Goal: Register for event/course

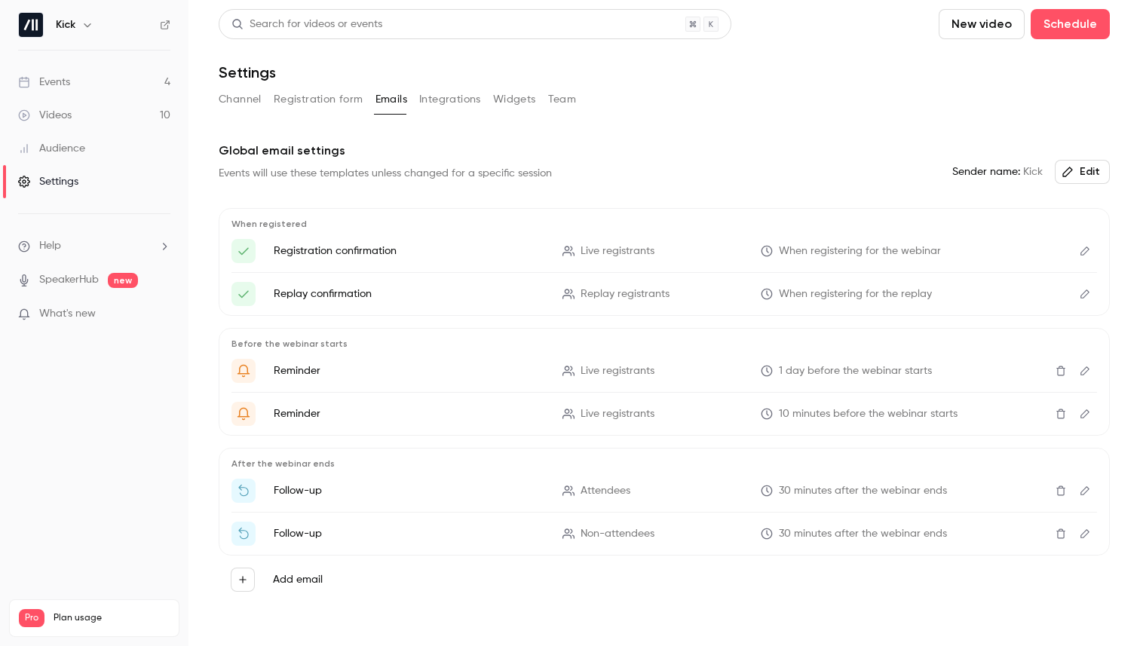
click at [64, 76] on div "Events" at bounding box center [44, 82] width 52 height 15
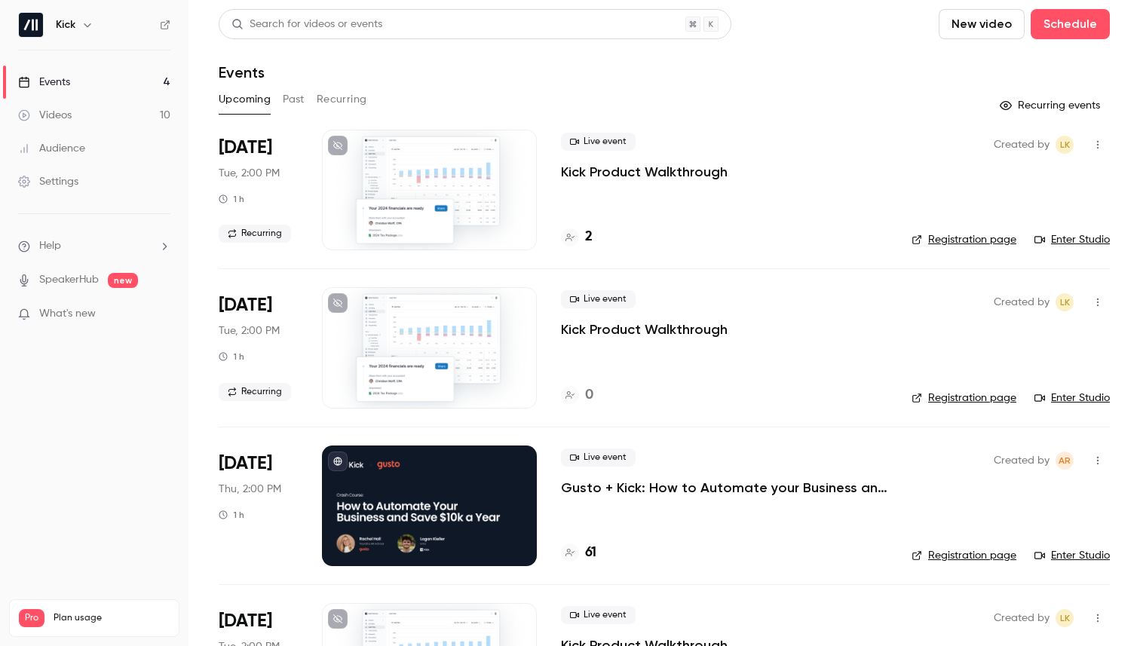
scroll to position [21, 0]
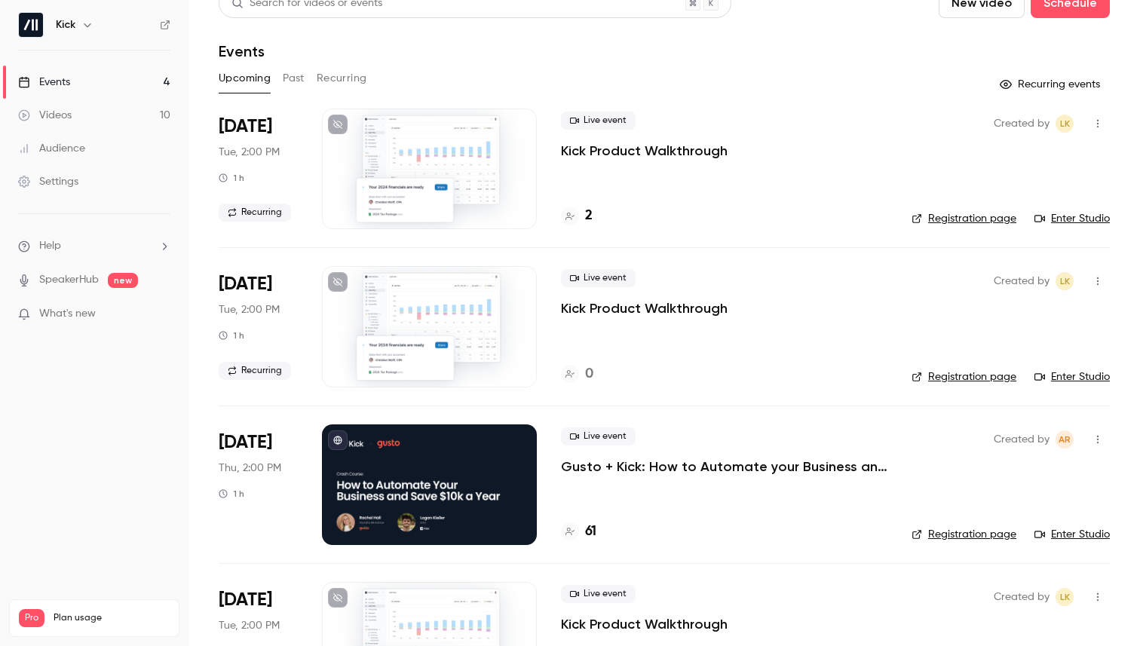
click at [615, 464] on p "Gusto + Kick: How to Automate your Business and Save $10k a Year" at bounding box center [724, 467] width 327 height 18
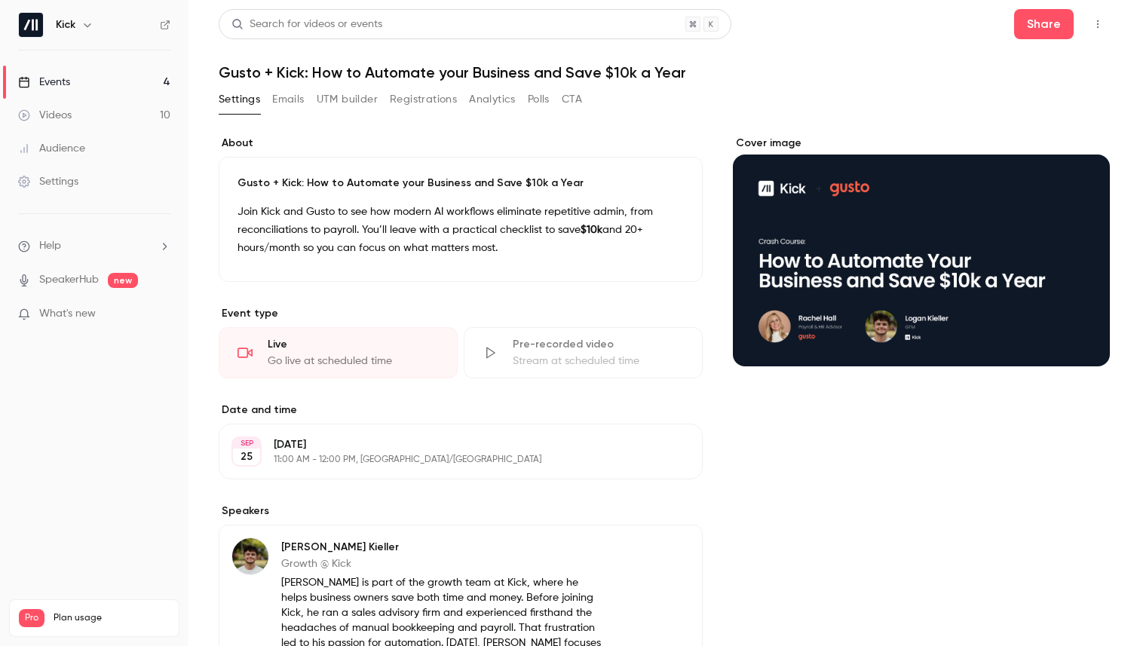
click at [296, 100] on button "Emails" at bounding box center [288, 99] width 32 height 24
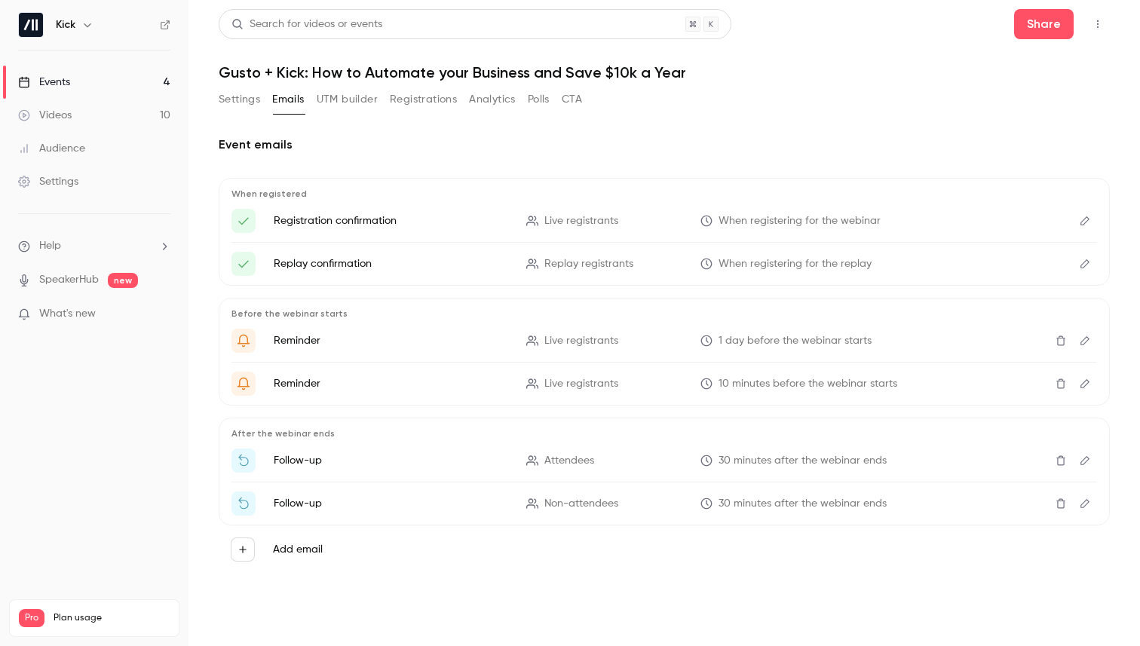
click at [406, 92] on button "Registrations" at bounding box center [423, 99] width 67 height 24
